Goal: Task Accomplishment & Management: Use online tool/utility

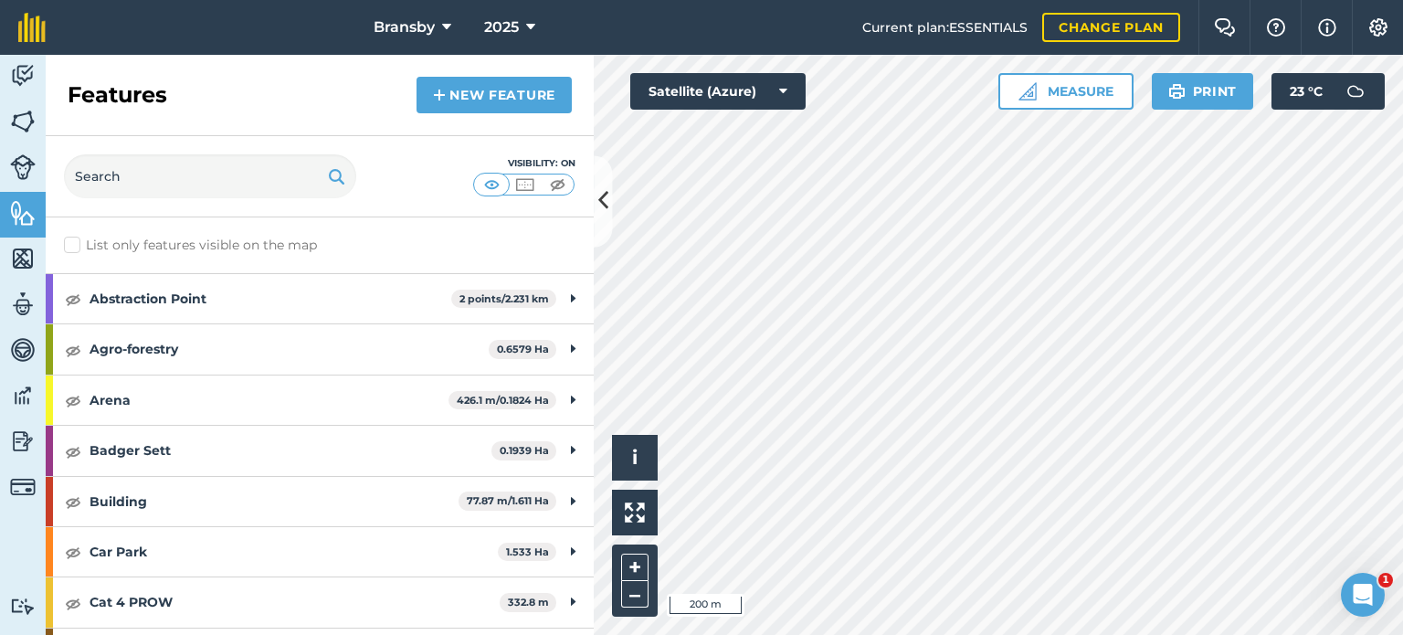
scroll to position [1264, 0]
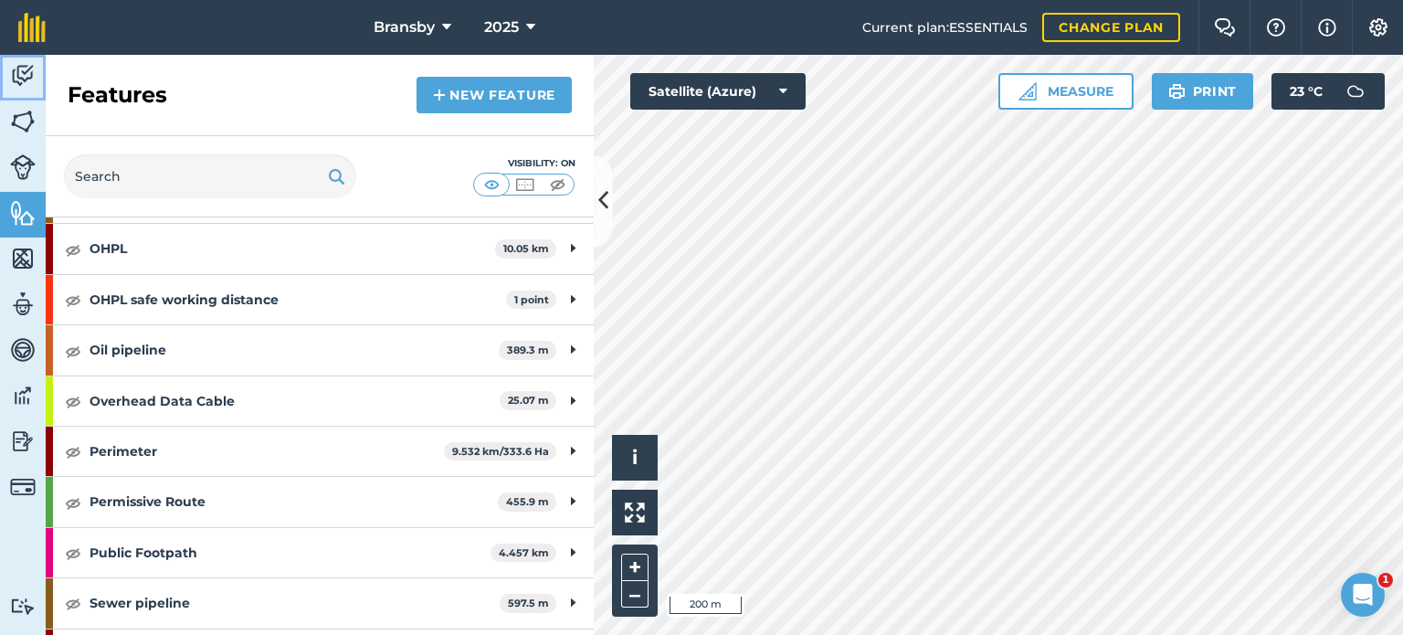
click at [24, 82] on img at bounding box center [23, 75] width 26 height 27
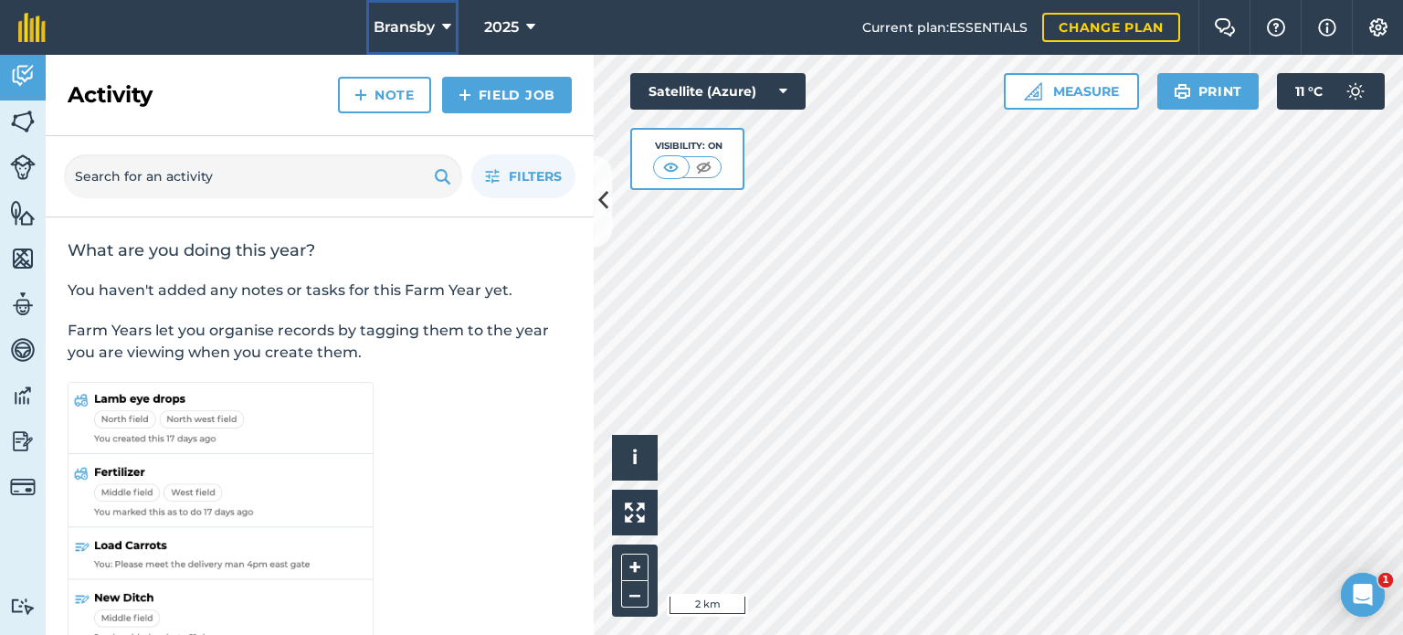
click at [442, 22] on icon at bounding box center [446, 27] width 9 height 22
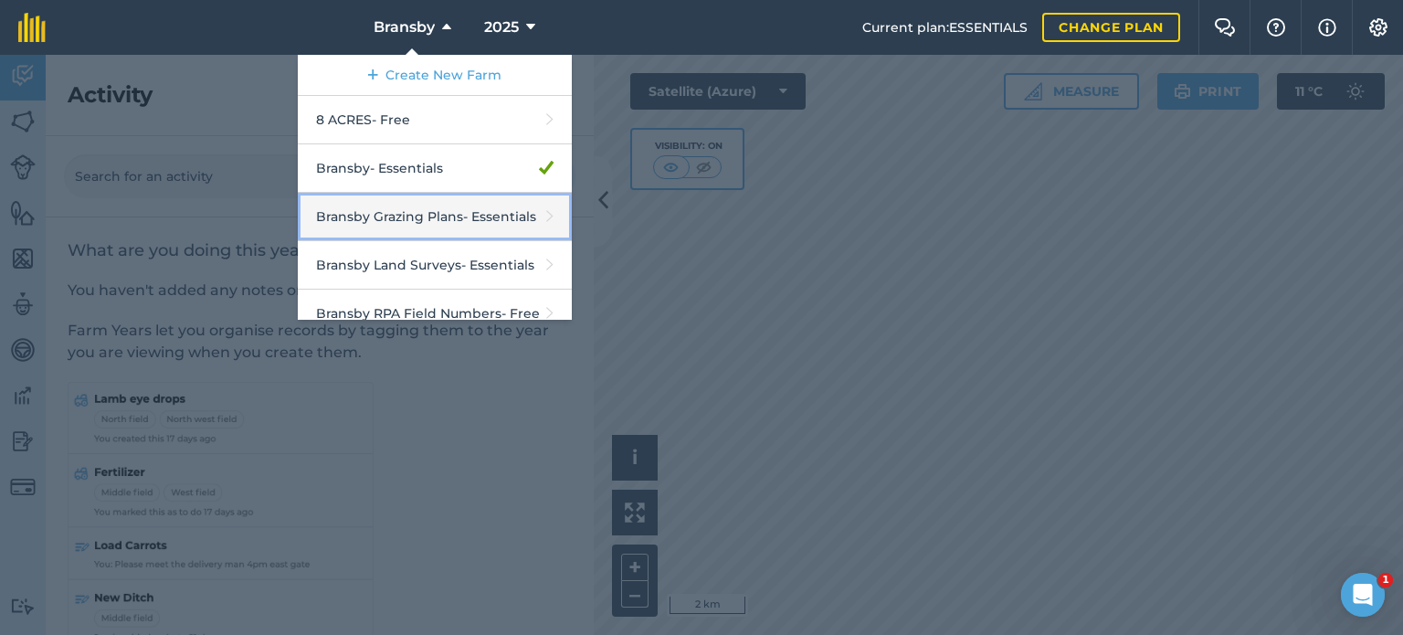
click at [385, 227] on link "Bransby Grazing Plans - Essentials" at bounding box center [435, 217] width 274 height 48
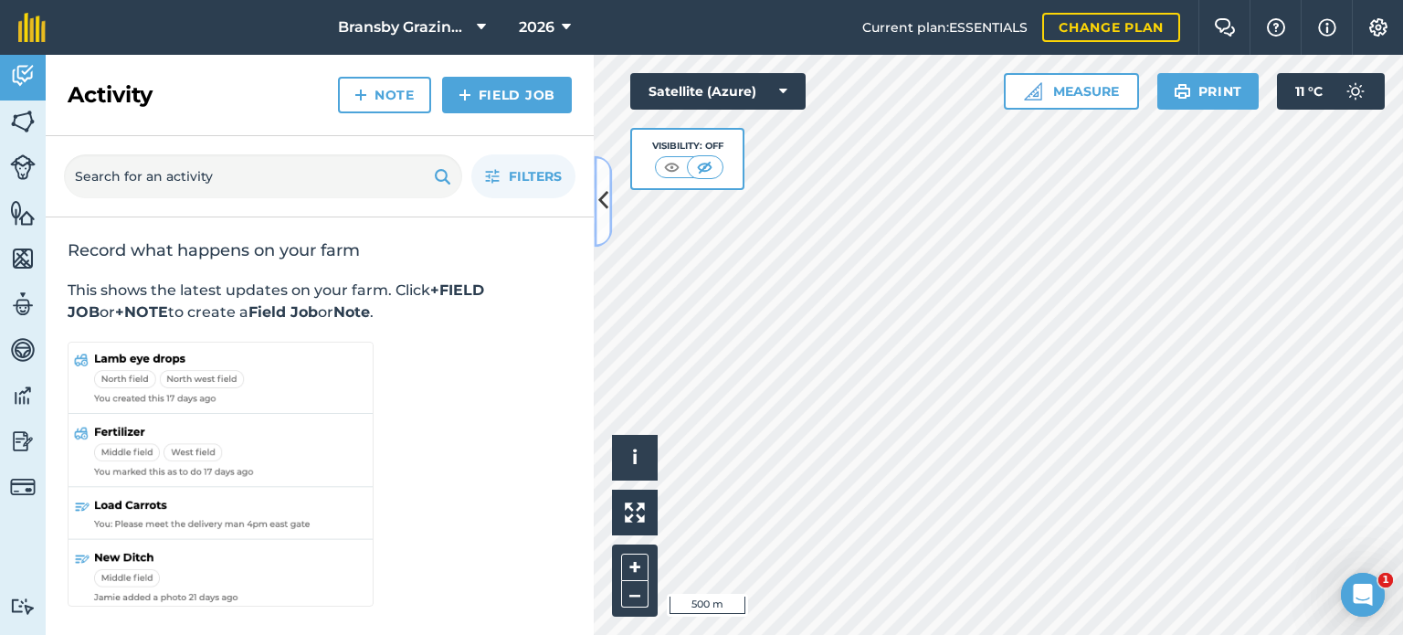
click at [605, 199] on icon at bounding box center [603, 201] width 10 height 32
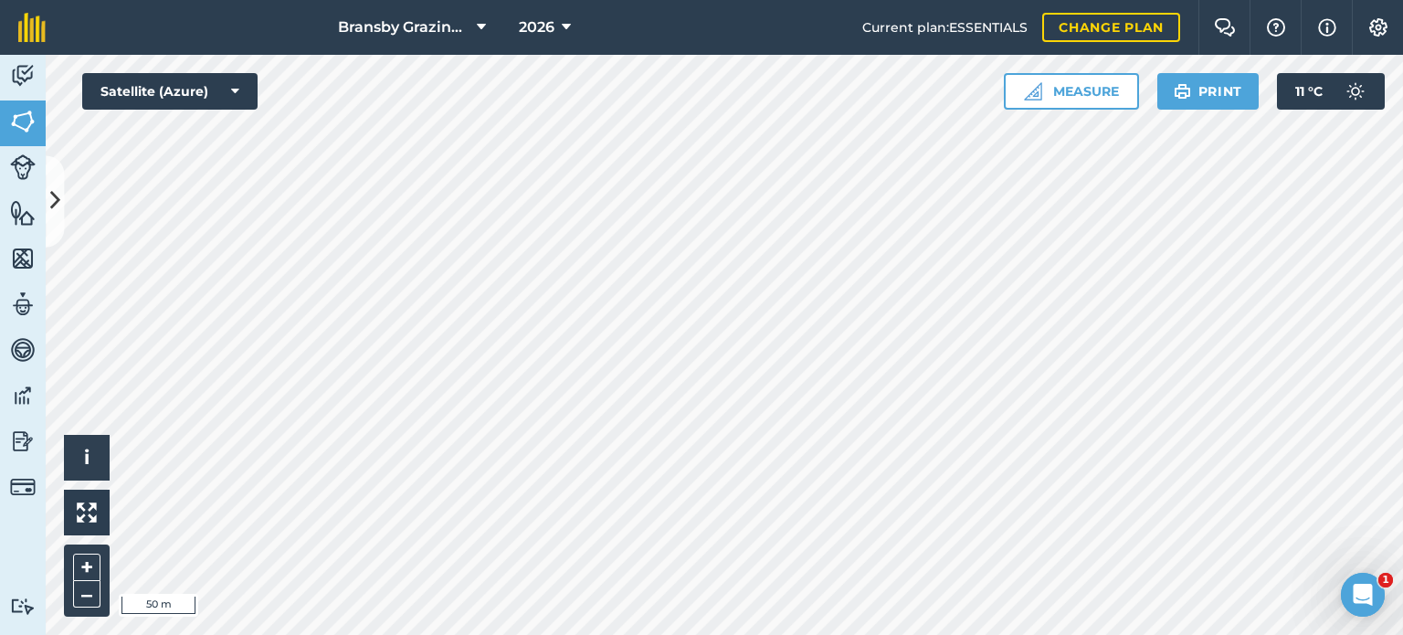
click at [870, 634] on html "Bransby Grazing Plans 2026 Current plan : ESSENTIALS Change plan Farm Chat Help…" at bounding box center [701, 317] width 1403 height 635
click at [1058, 102] on button "Measure" at bounding box center [1071, 91] width 135 height 37
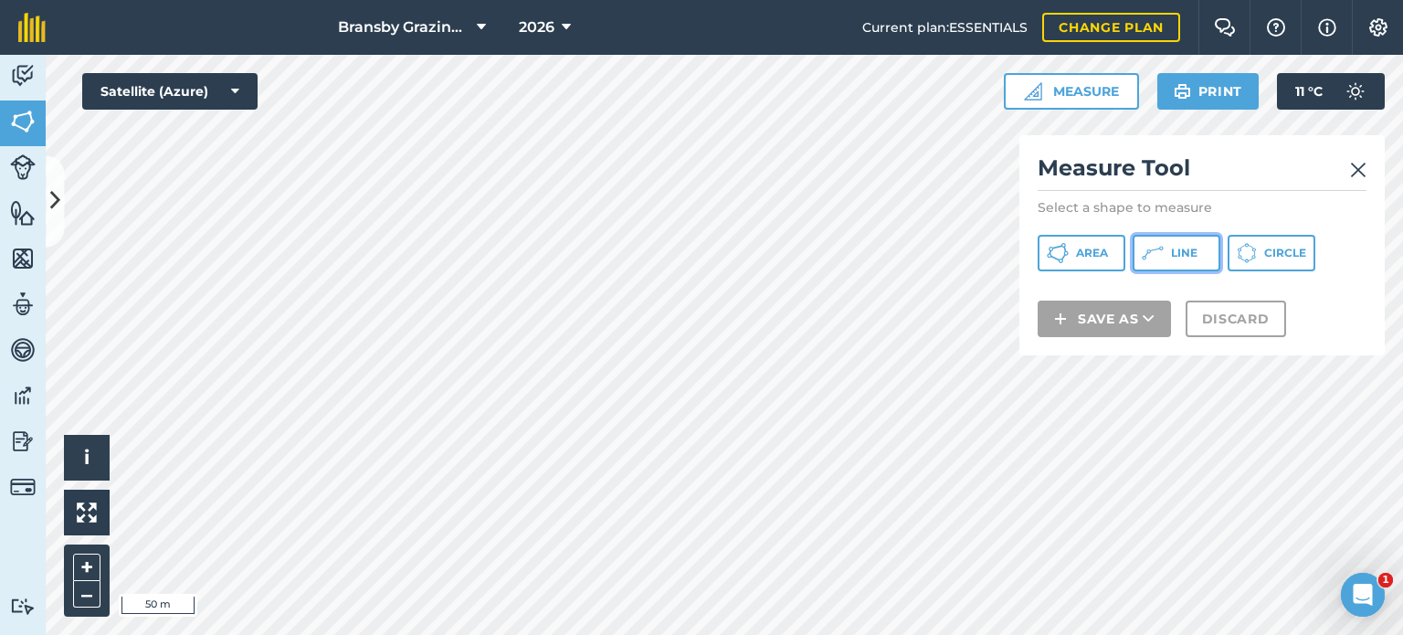
click at [1189, 257] on span "Line" at bounding box center [1184, 253] width 26 height 15
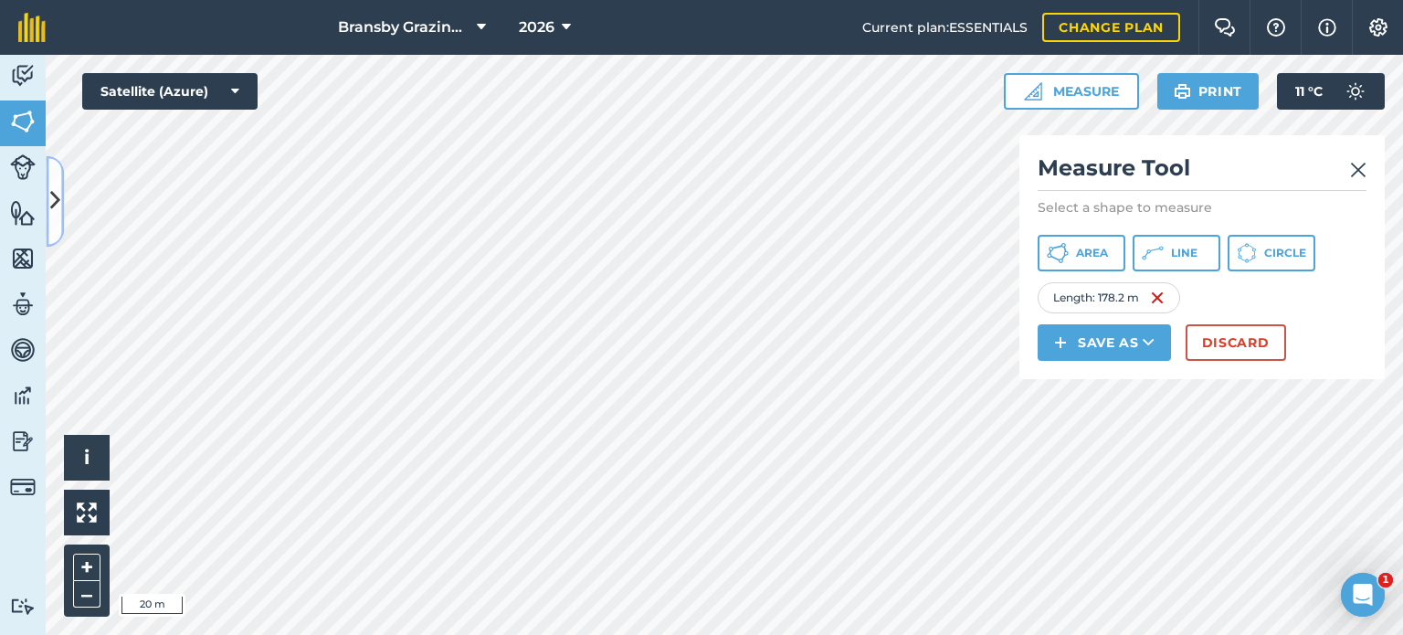
click at [51, 175] on button at bounding box center [55, 200] width 18 height 91
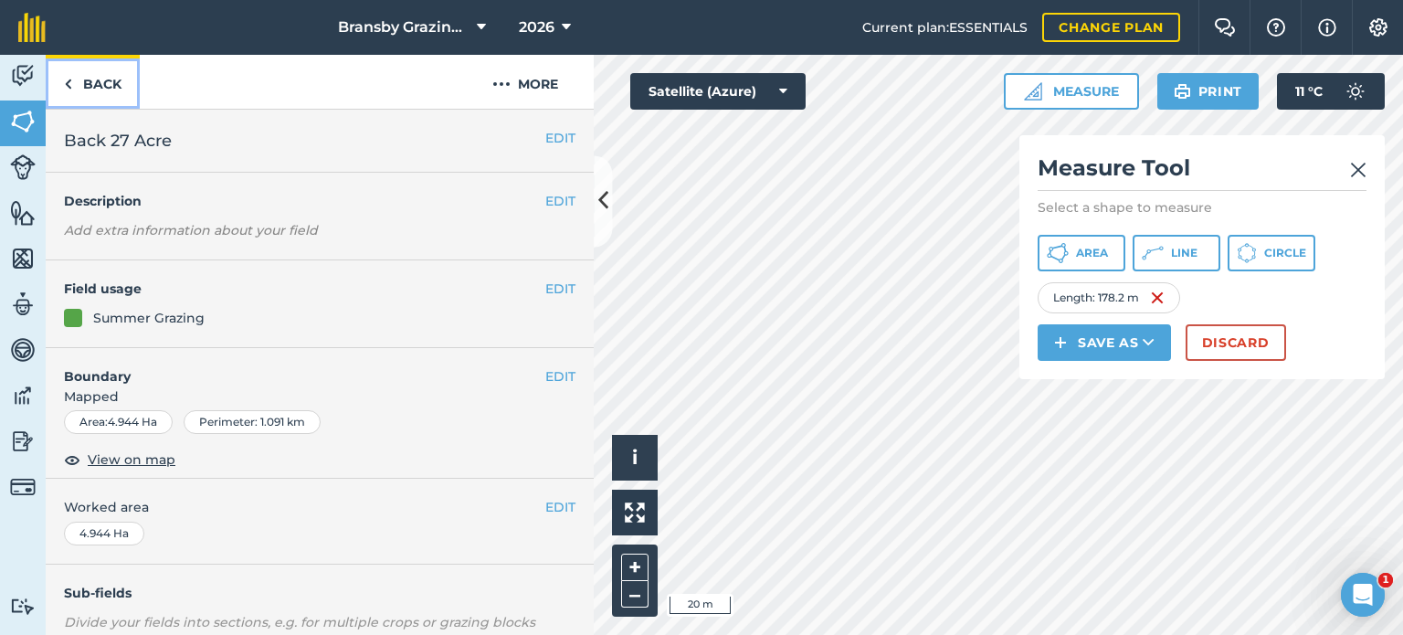
click at [106, 83] on link "Back" at bounding box center [93, 82] width 94 height 54
click at [105, 71] on link "Back" at bounding box center [93, 82] width 94 height 54
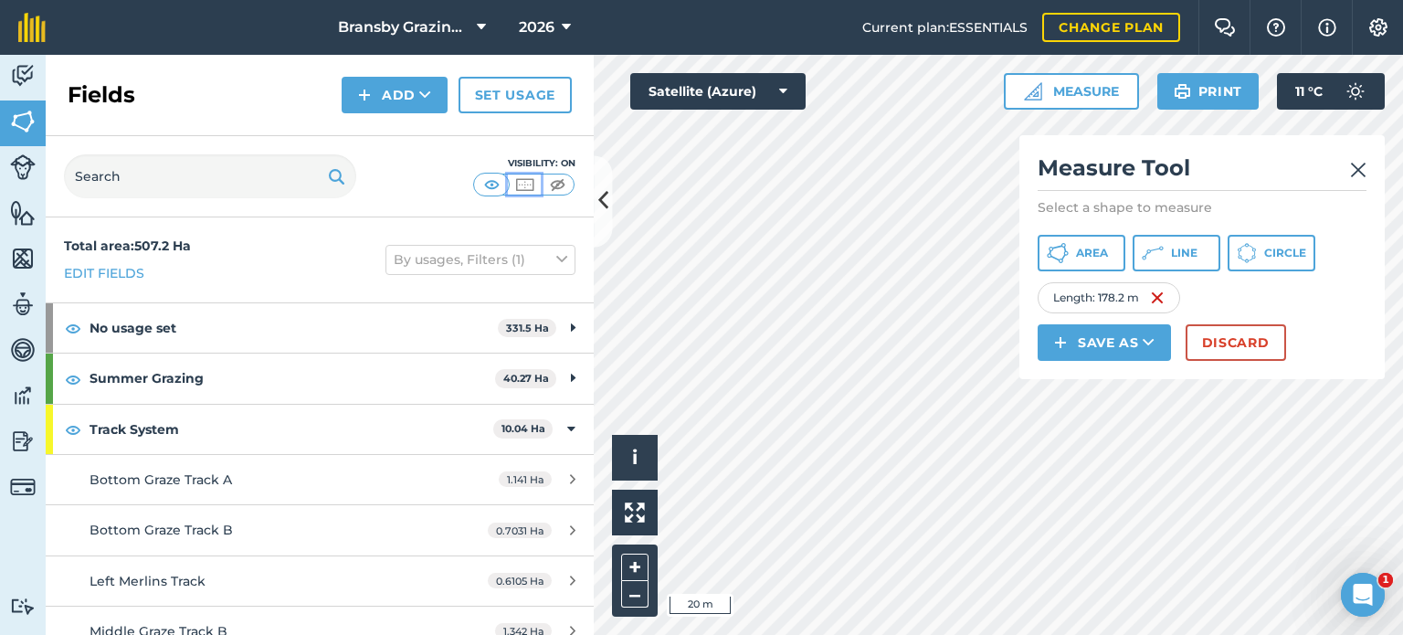
click at [530, 181] on img at bounding box center [524, 184] width 23 height 18
click at [599, 194] on icon at bounding box center [603, 201] width 10 height 32
